Goal: Information Seeking & Learning: Learn about a topic

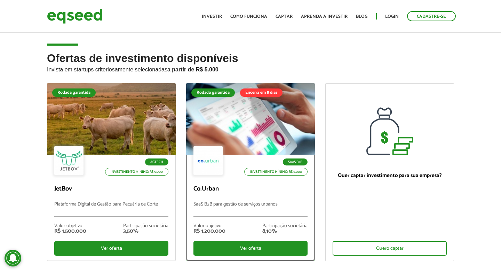
click at [238, 113] on div at bounding box center [250, 119] width 154 height 86
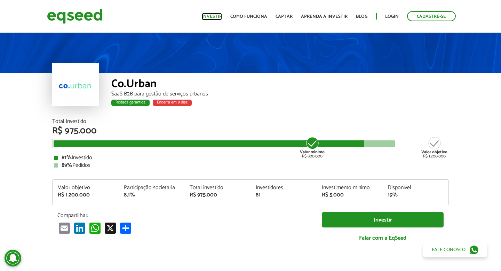
click at [220, 15] on link "Investir" at bounding box center [212, 16] width 20 height 5
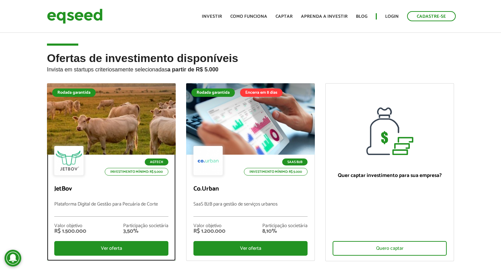
click at [152, 104] on div at bounding box center [111, 119] width 154 height 86
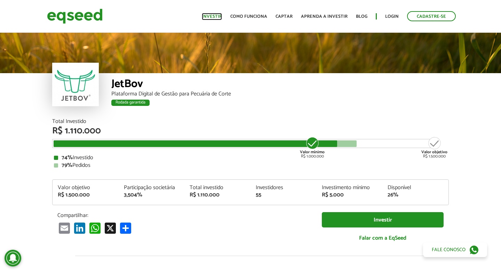
click at [221, 15] on link "Investir" at bounding box center [212, 16] width 20 height 5
